Goal: Information Seeking & Learning: Learn about a topic

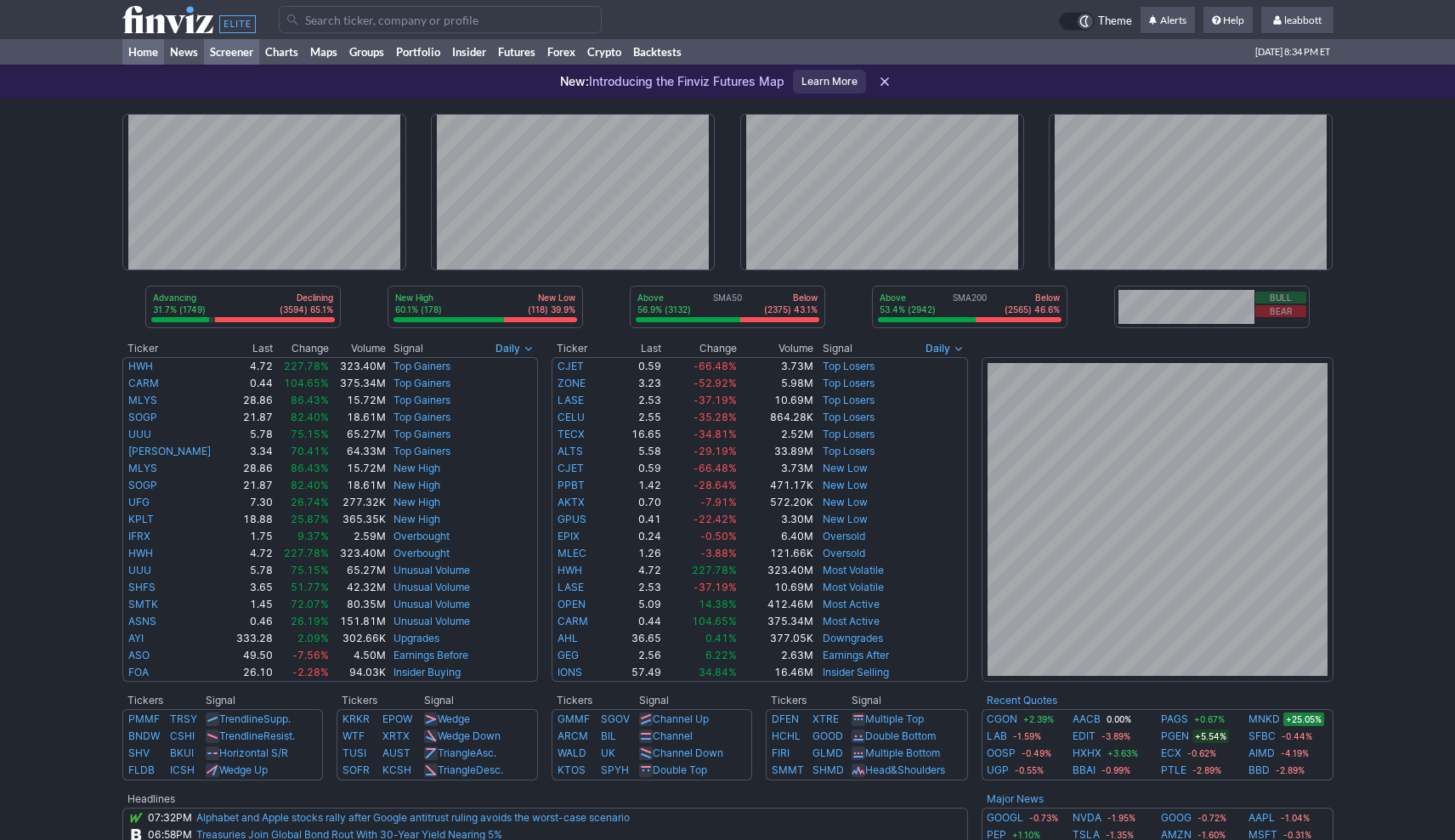
click at [226, 52] on link "Screener" at bounding box center [231, 52] width 56 height 25
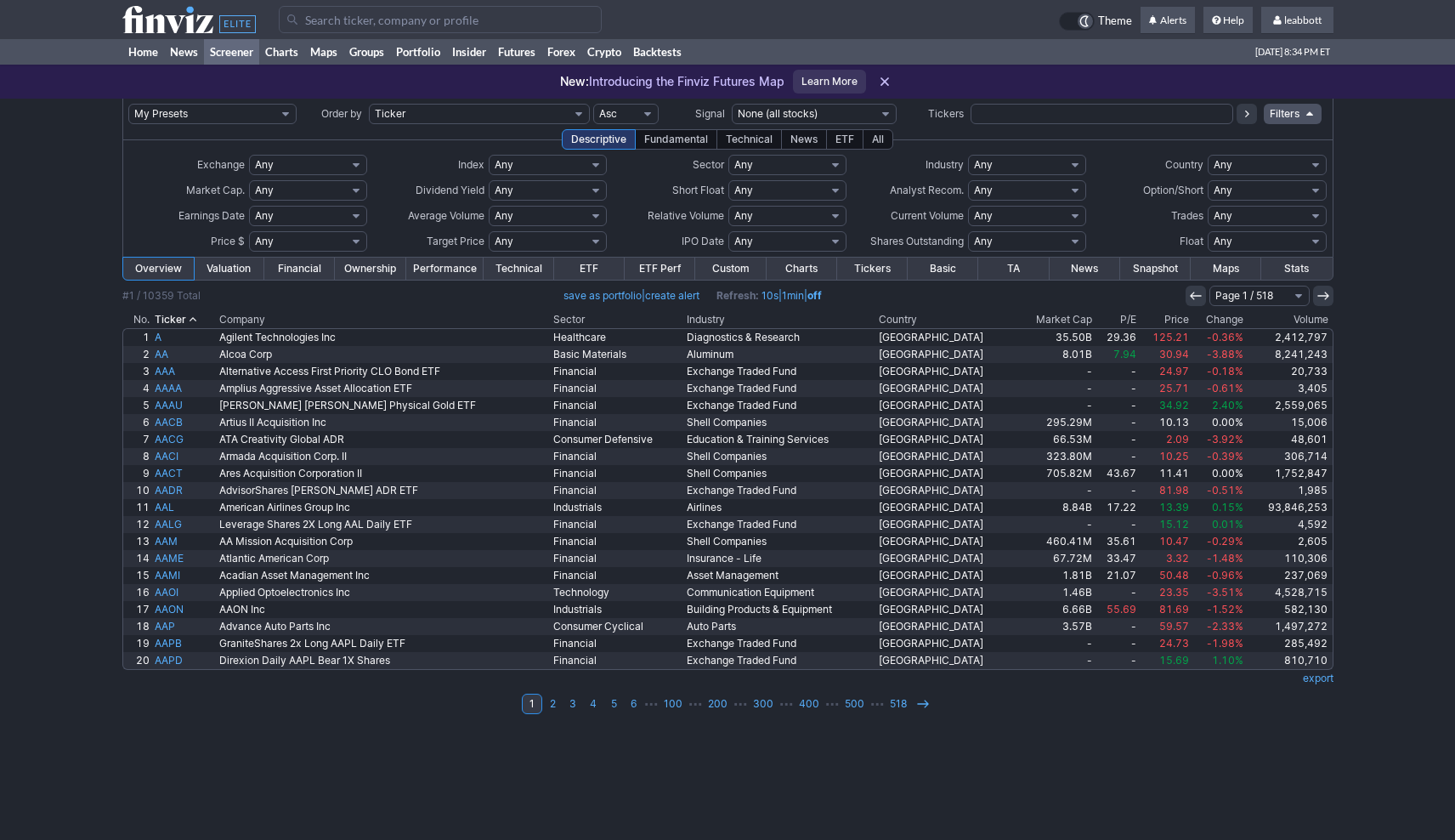
select select "exchangetradedfund"
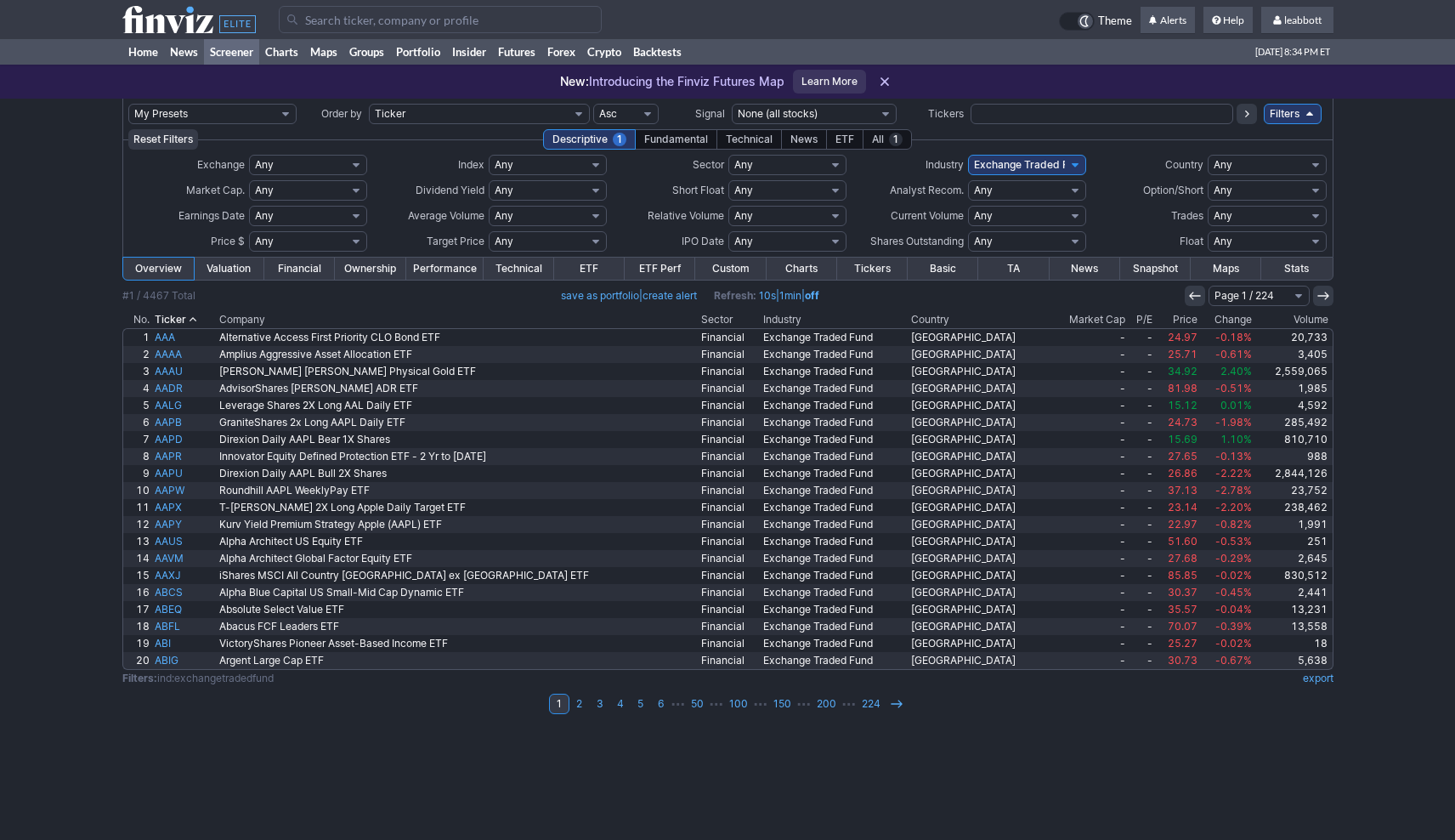
click at [217, 262] on link "Valuation" at bounding box center [229, 268] width 70 height 22
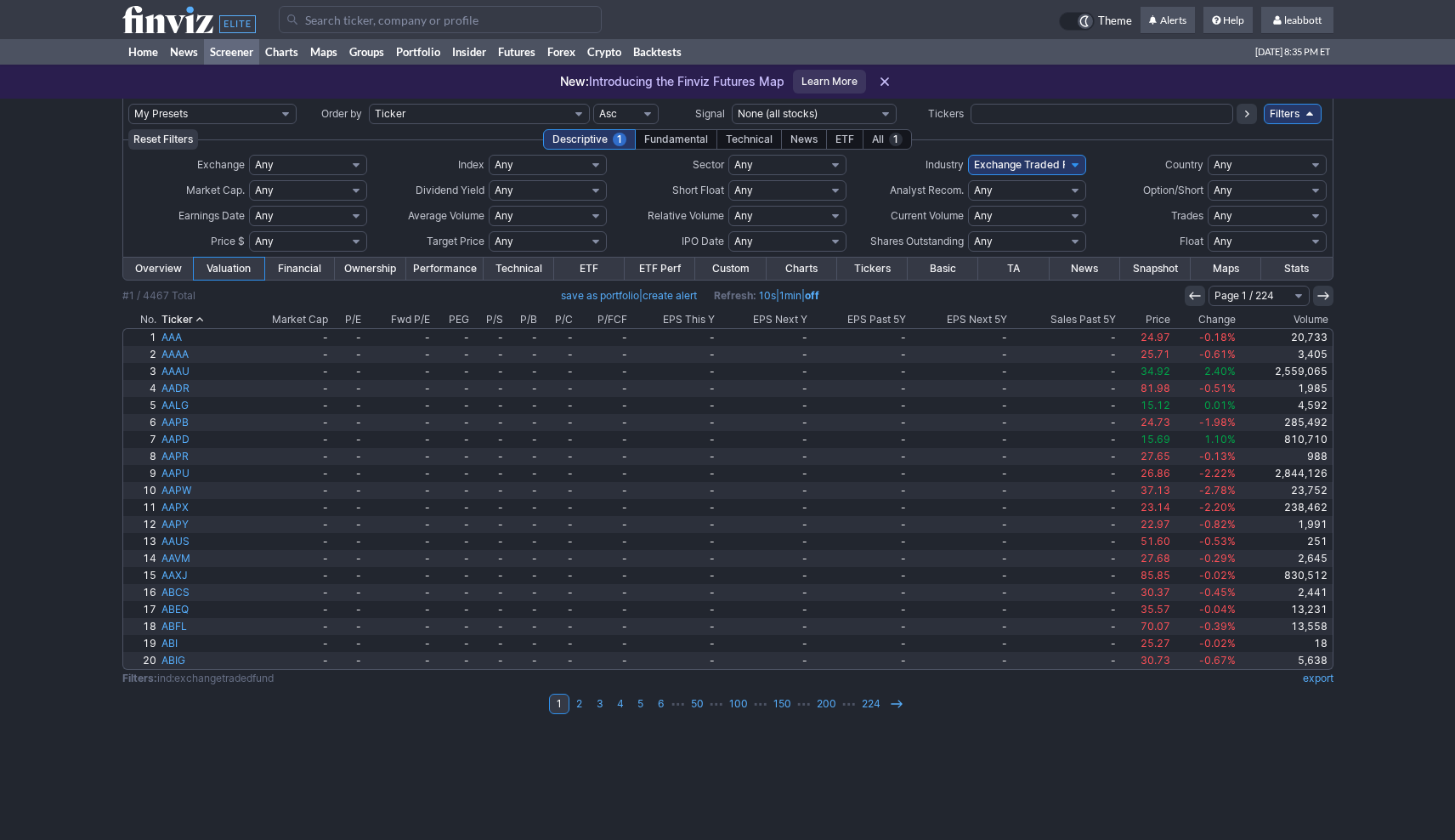
click at [303, 269] on link "Financial" at bounding box center [299, 268] width 70 height 22
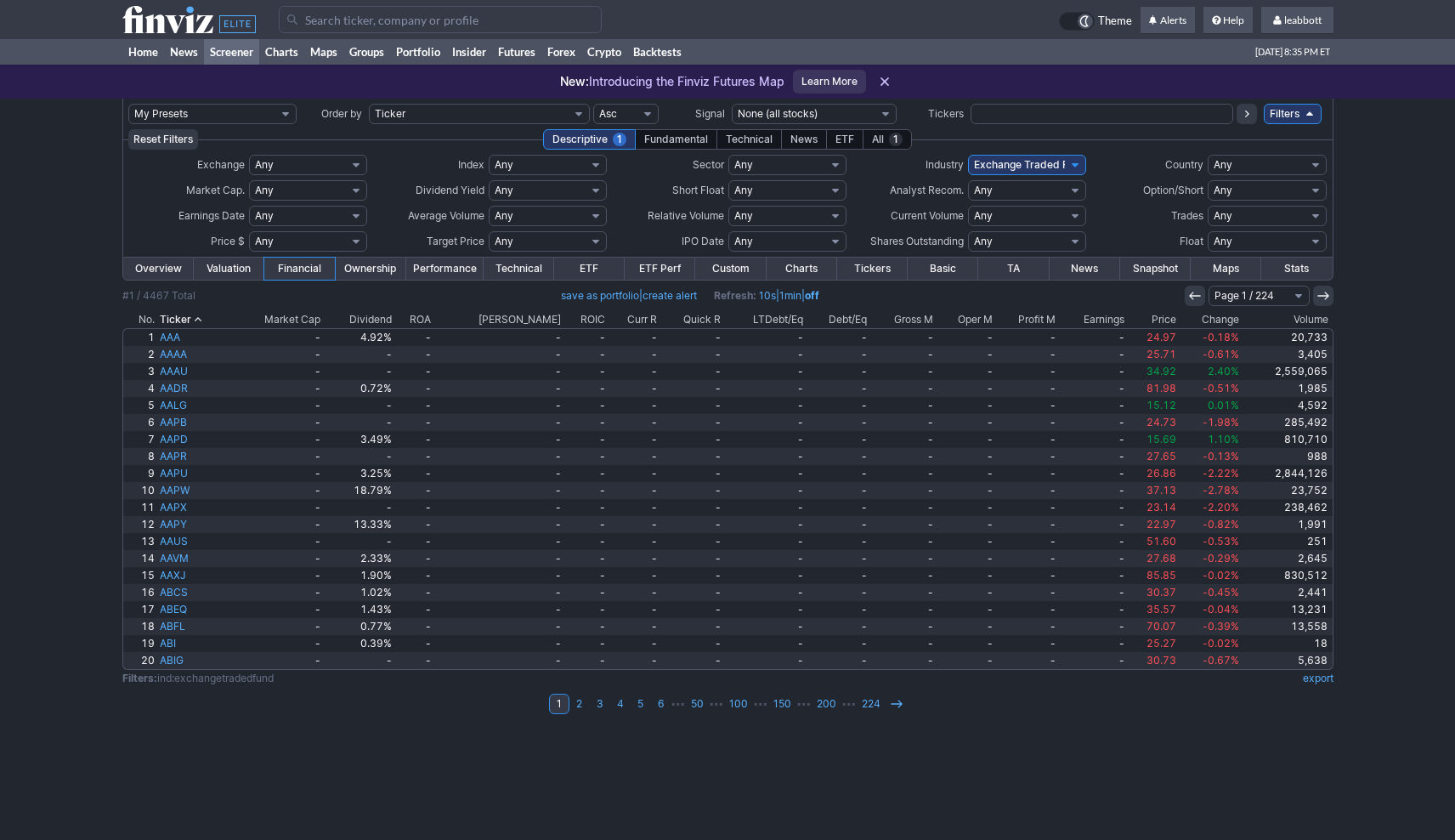
click at [378, 263] on link "Ownership" at bounding box center [370, 268] width 70 height 22
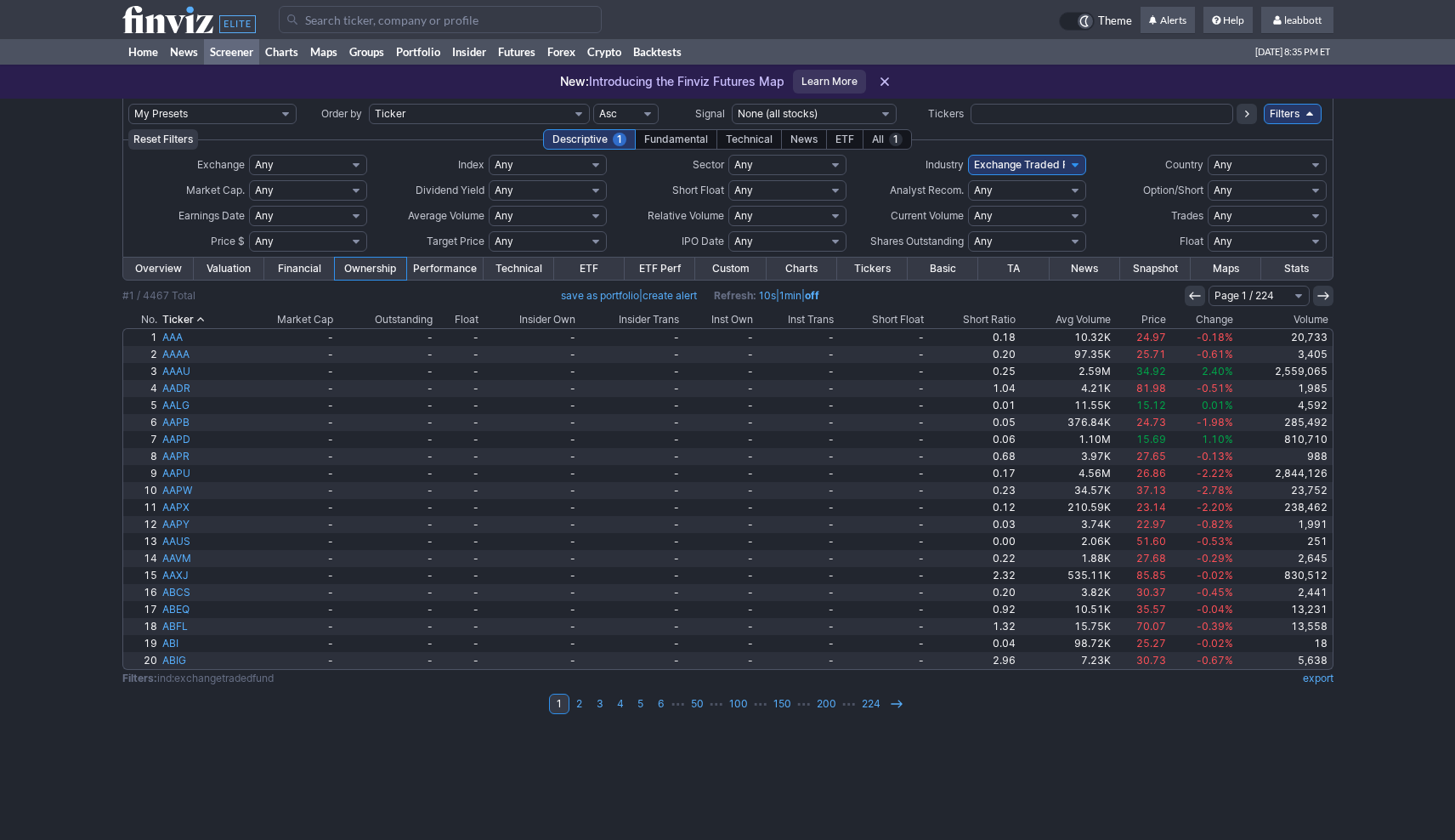
click at [593, 267] on link "ETF" at bounding box center [590, 268] width 70 height 22
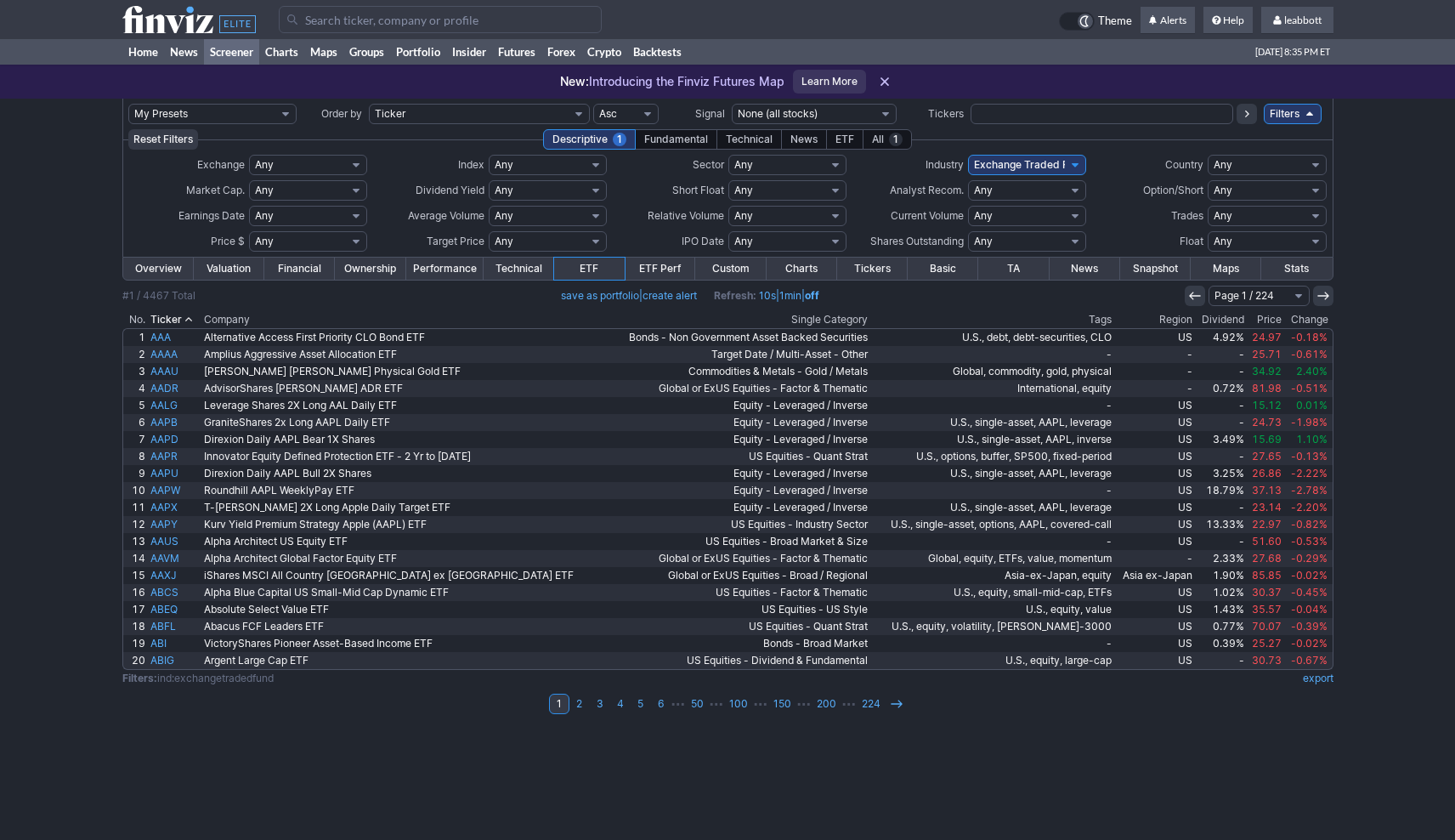
click at [666, 266] on link "ETF Perf" at bounding box center [660, 268] width 70 height 22
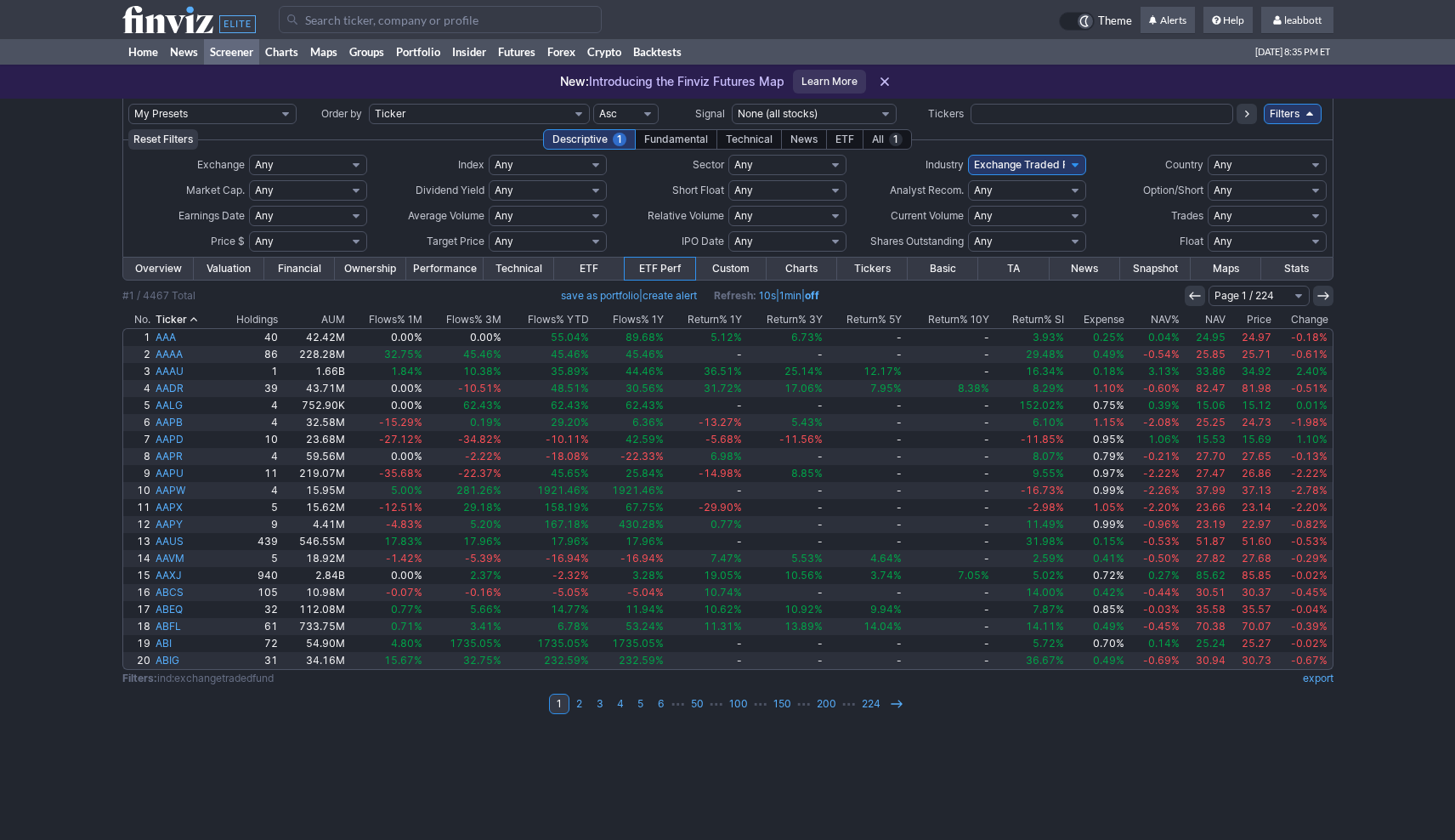
click at [593, 264] on link "ETF" at bounding box center [590, 268] width 70 height 22
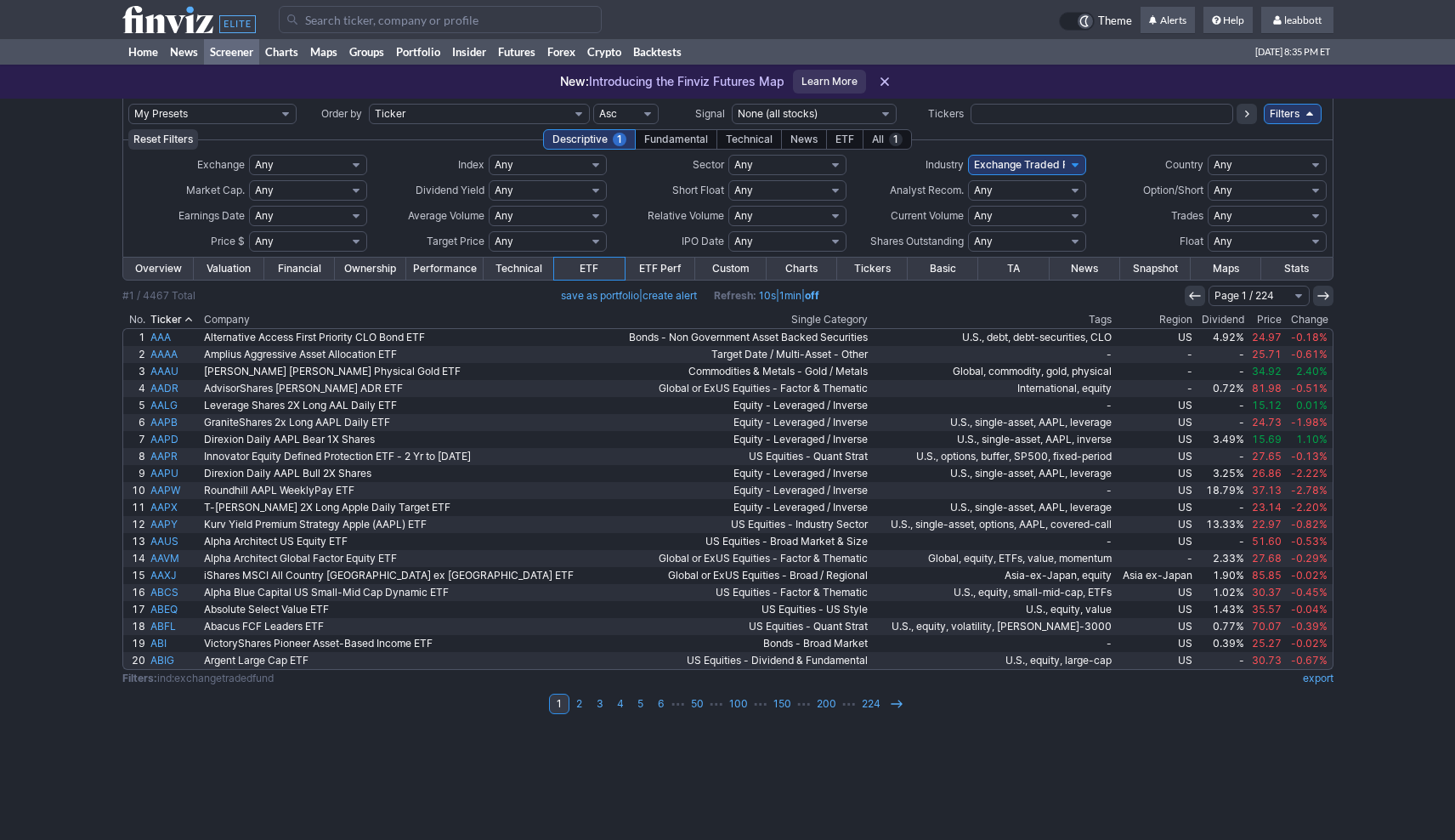
click at [1230, 318] on th "Dividend" at bounding box center [1220, 319] width 52 height 17
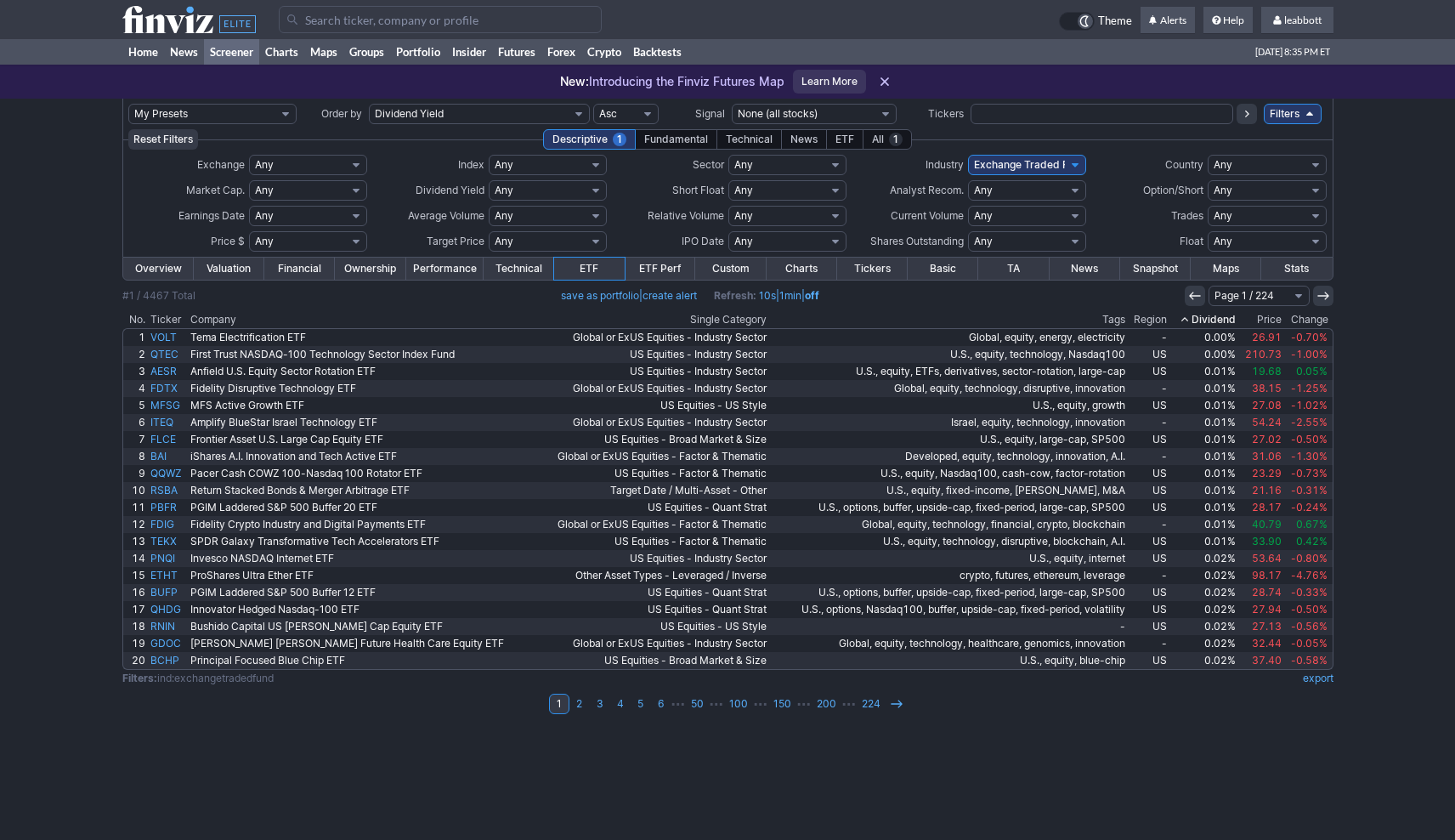
click at [1230, 318] on th "Dividend" at bounding box center [1204, 319] width 69 height 17
